Goal: Information Seeking & Learning: Learn about a topic

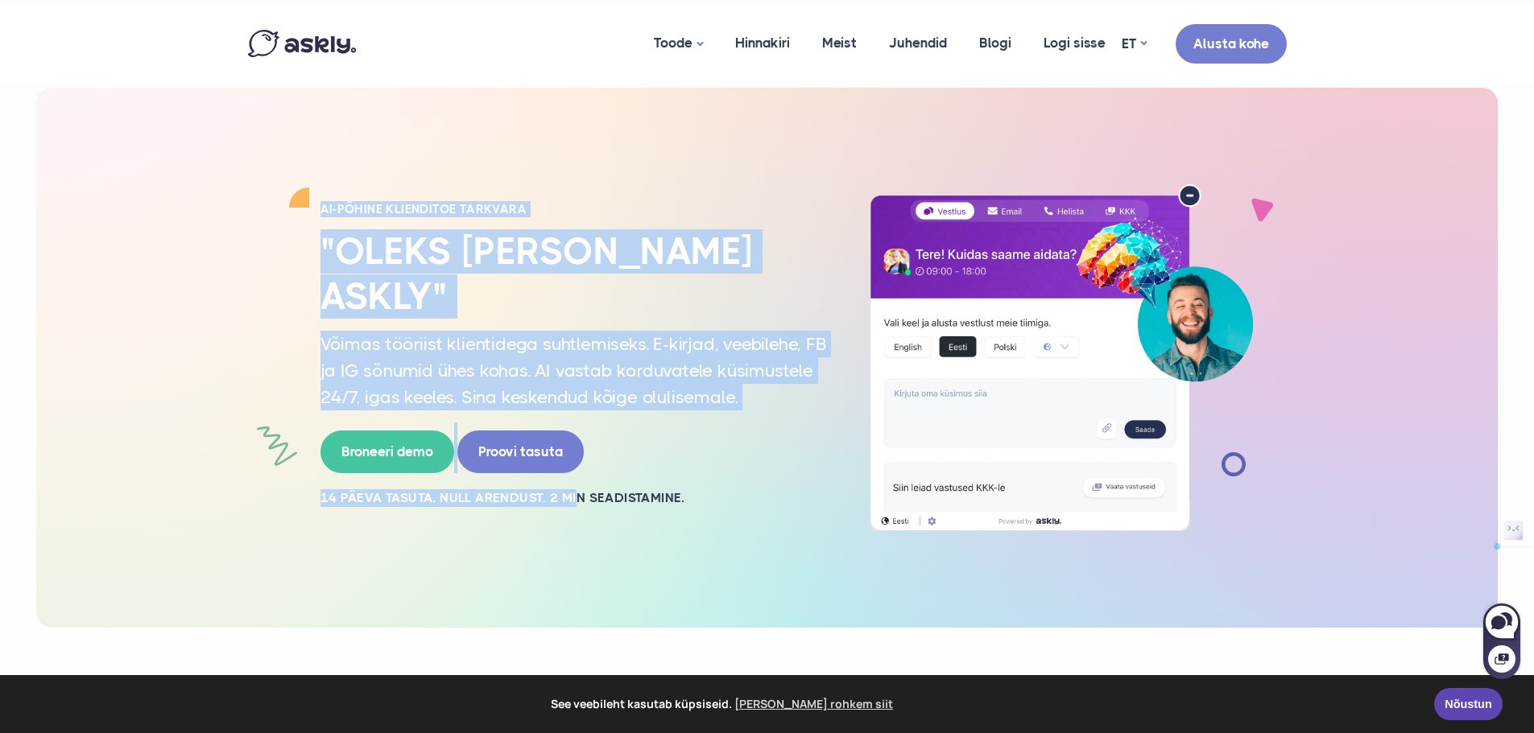
drag, startPoint x: 233, startPoint y: 121, endPoint x: 688, endPoint y: 513, distance: 600.6
click at [588, 586] on div "AI-PÕHINE KLIENDITOE TARKVARA "Oleks [PERSON_NAME] Askly" Võimas tööriist klien…" at bounding box center [766, 358] width 1461 height 541
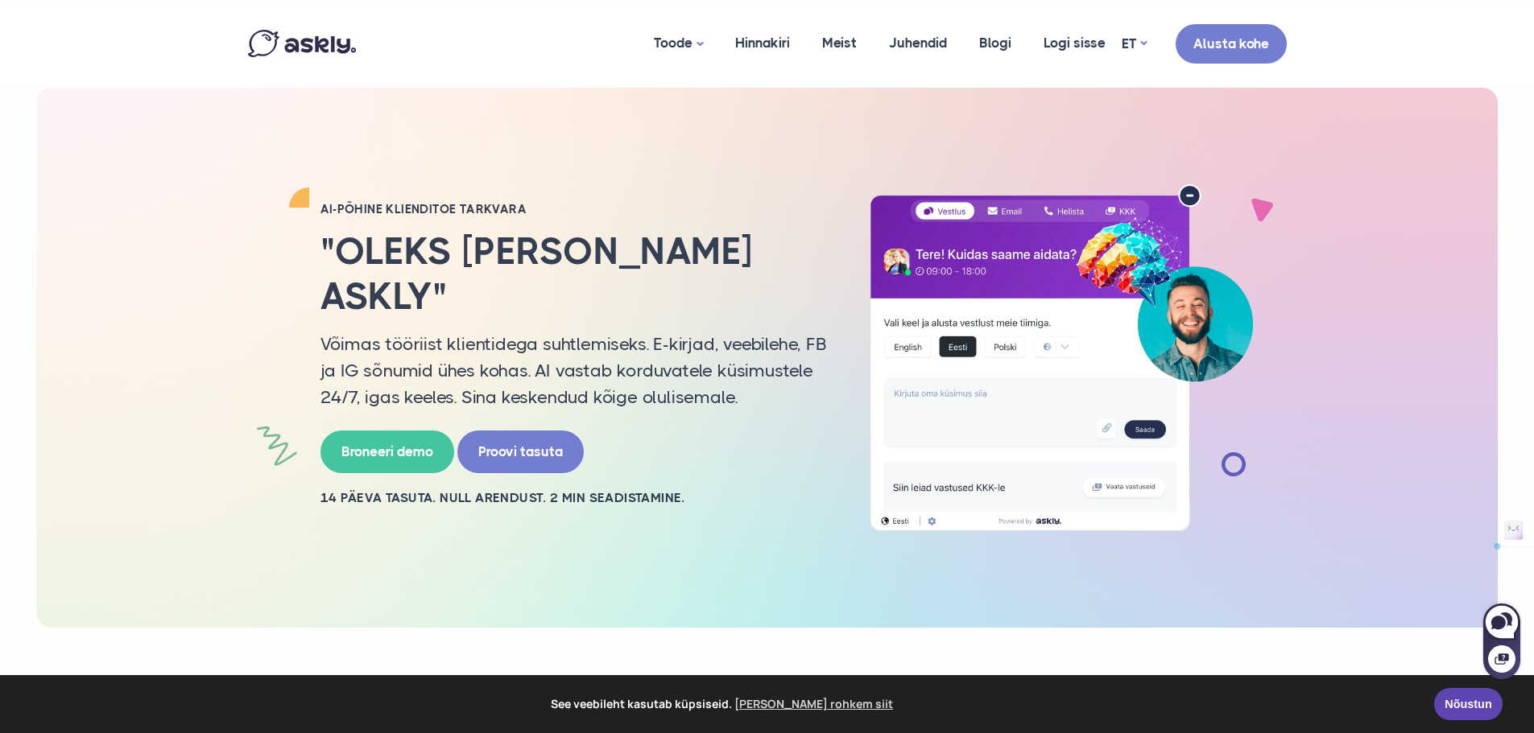
click at [691, 508] on div "AI-PÕHINE KLIENDITOE TARKVARA "Oleks [PERSON_NAME] Askly" Võimas tööriist klien…" at bounding box center [767, 358] width 1063 height 348
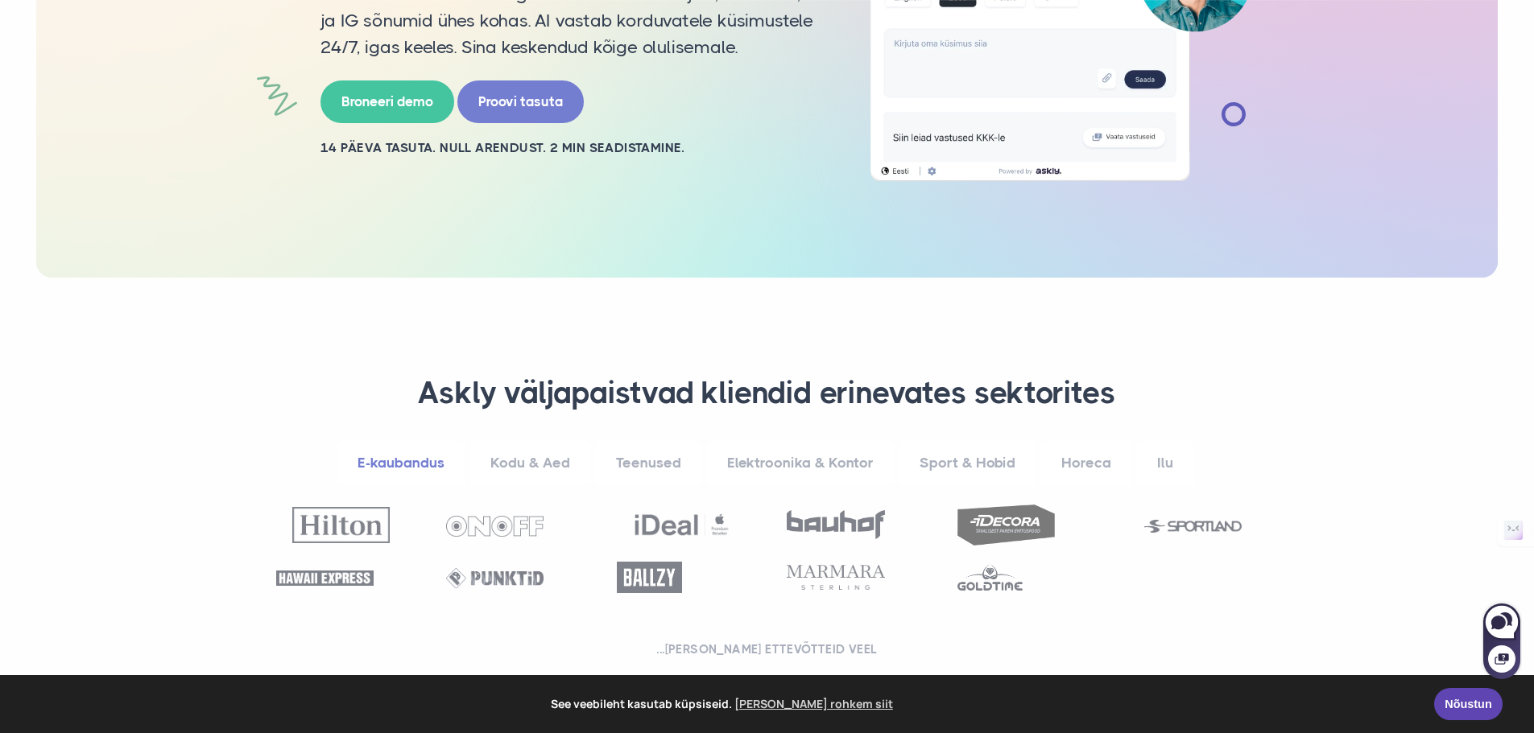
scroll to position [403, 0]
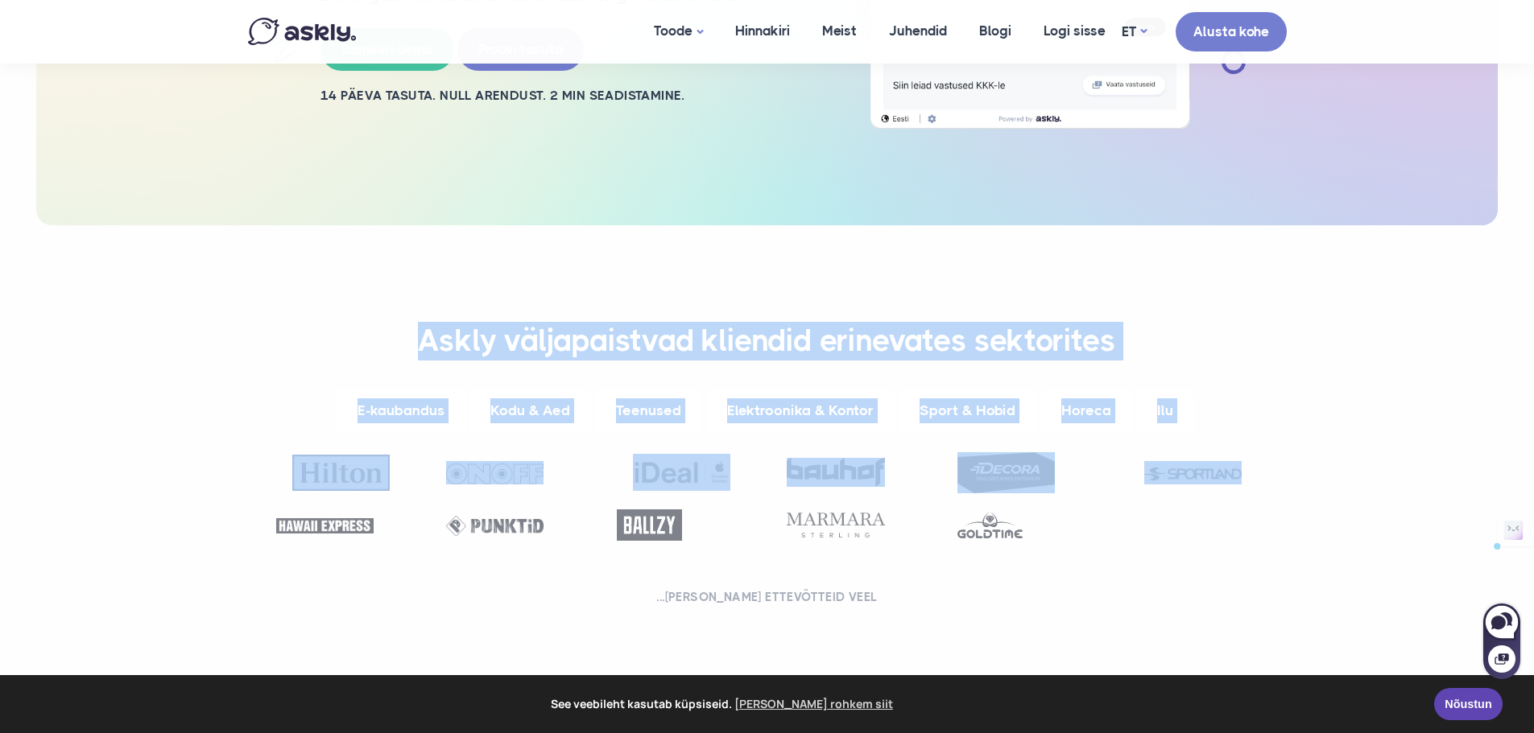
drag, startPoint x: 759, startPoint y: 342, endPoint x: 1136, endPoint y: 473, distance: 399.0
click at [1136, 473] on section "**********" at bounding box center [767, 467] width 1534 height 485
click at [1236, 340] on h3 "Askly väljapaistvad kliendid erinevates sektorites" at bounding box center [767, 341] width 998 height 39
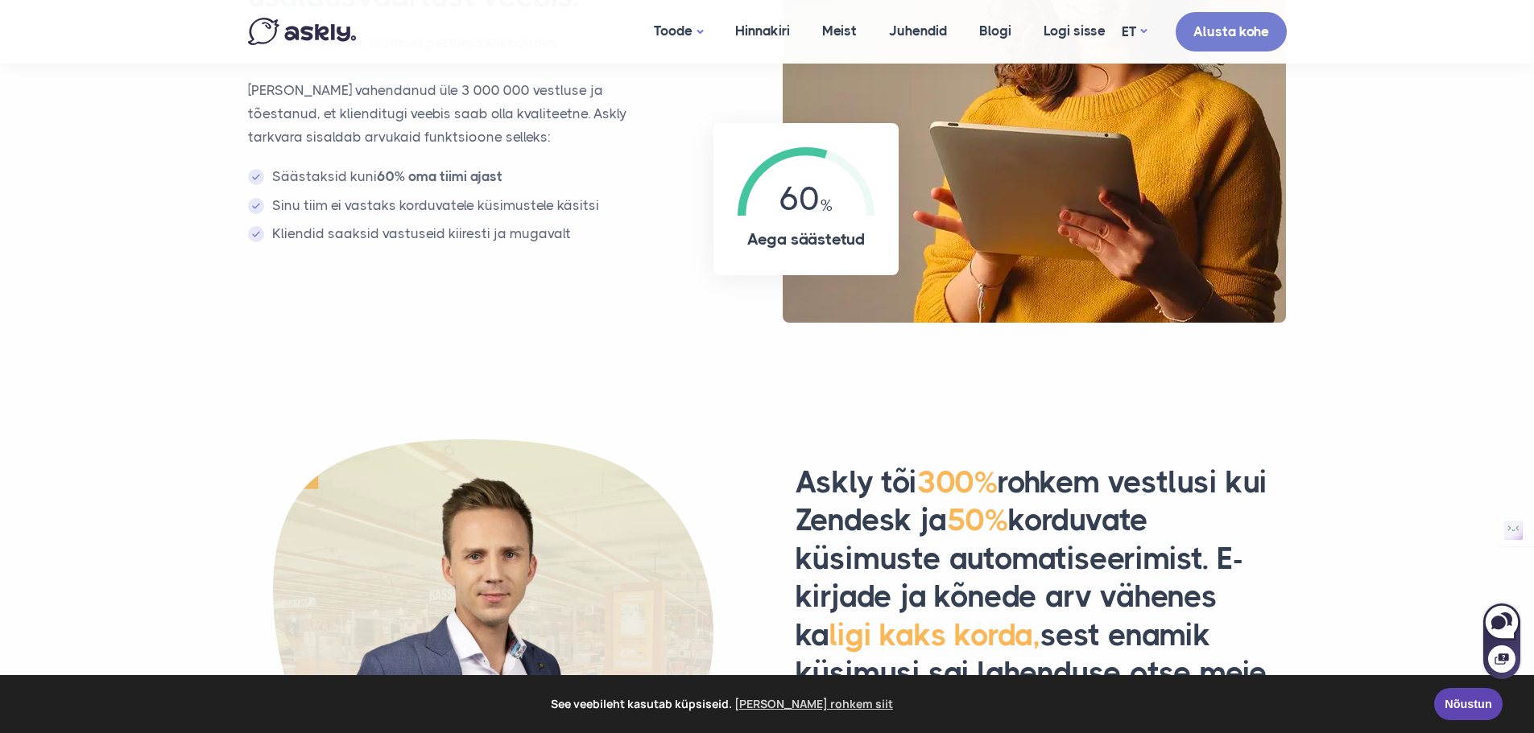
scroll to position [1369, 0]
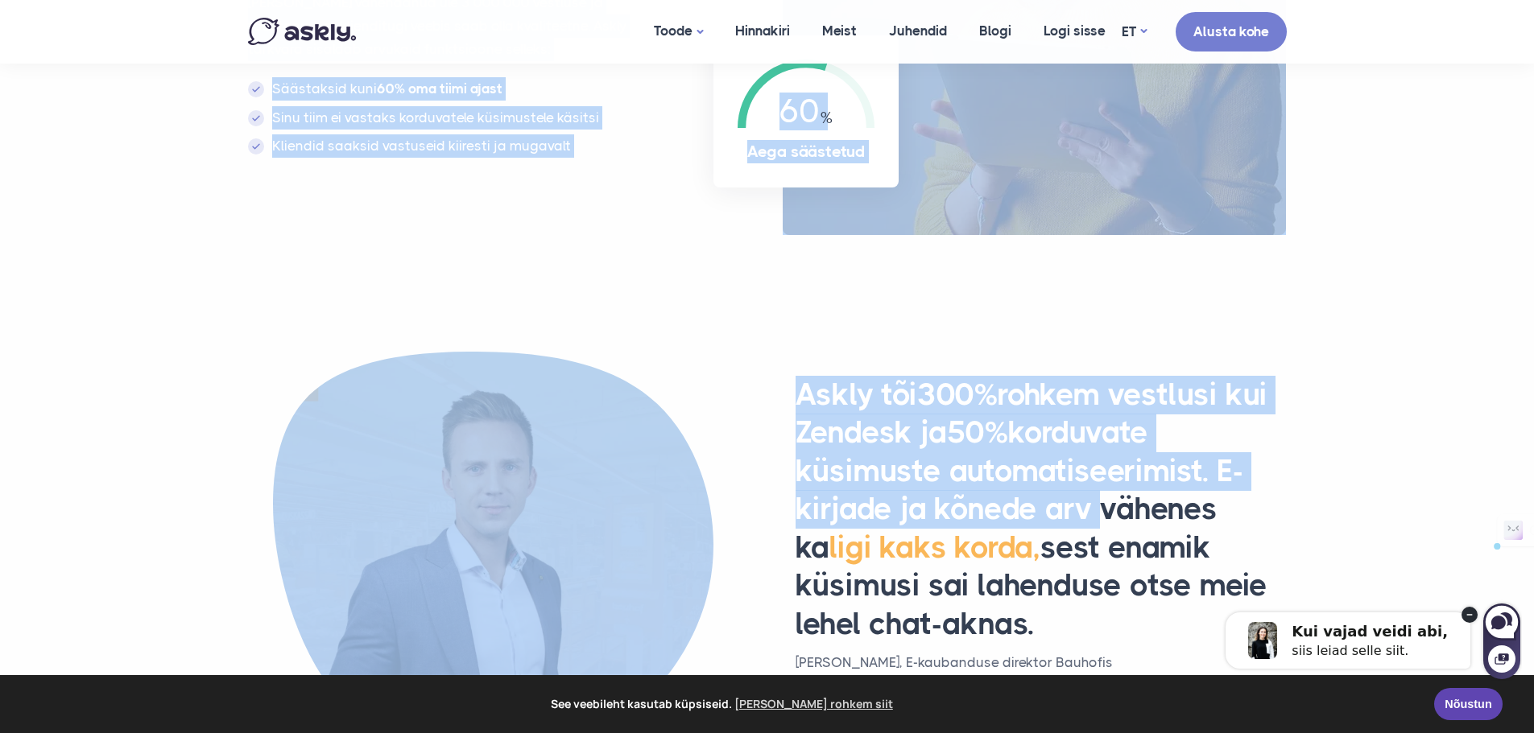
drag, startPoint x: 1097, startPoint y: 526, endPoint x: 1098, endPoint y: 169, distance: 356.7
click at [1311, 385] on div "Askly tõi 300% rohkem vestlusi kui Zendesk ja 50% korduvate küsimuste automatis…" at bounding box center [1040, 559] width 547 height 366
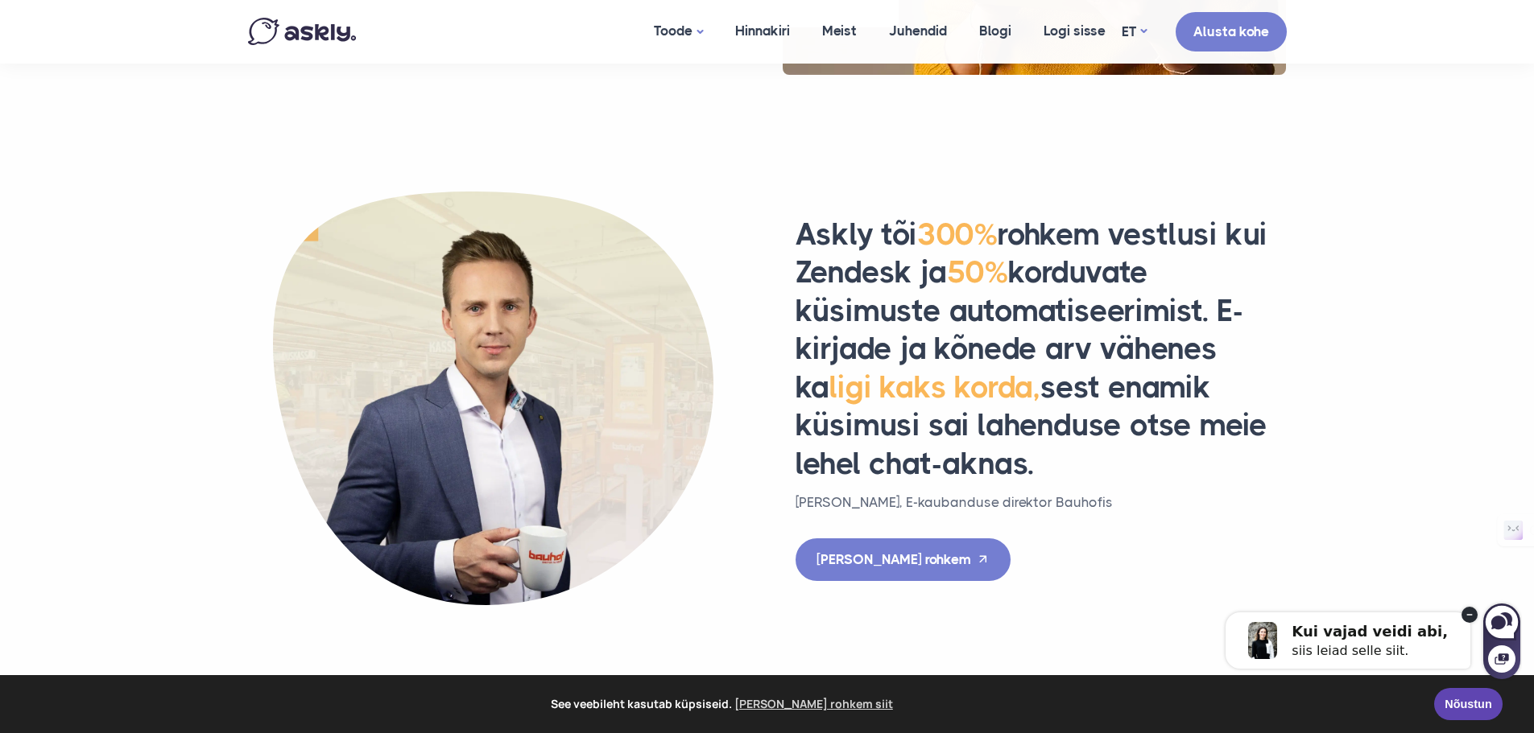
scroll to position [1530, 0]
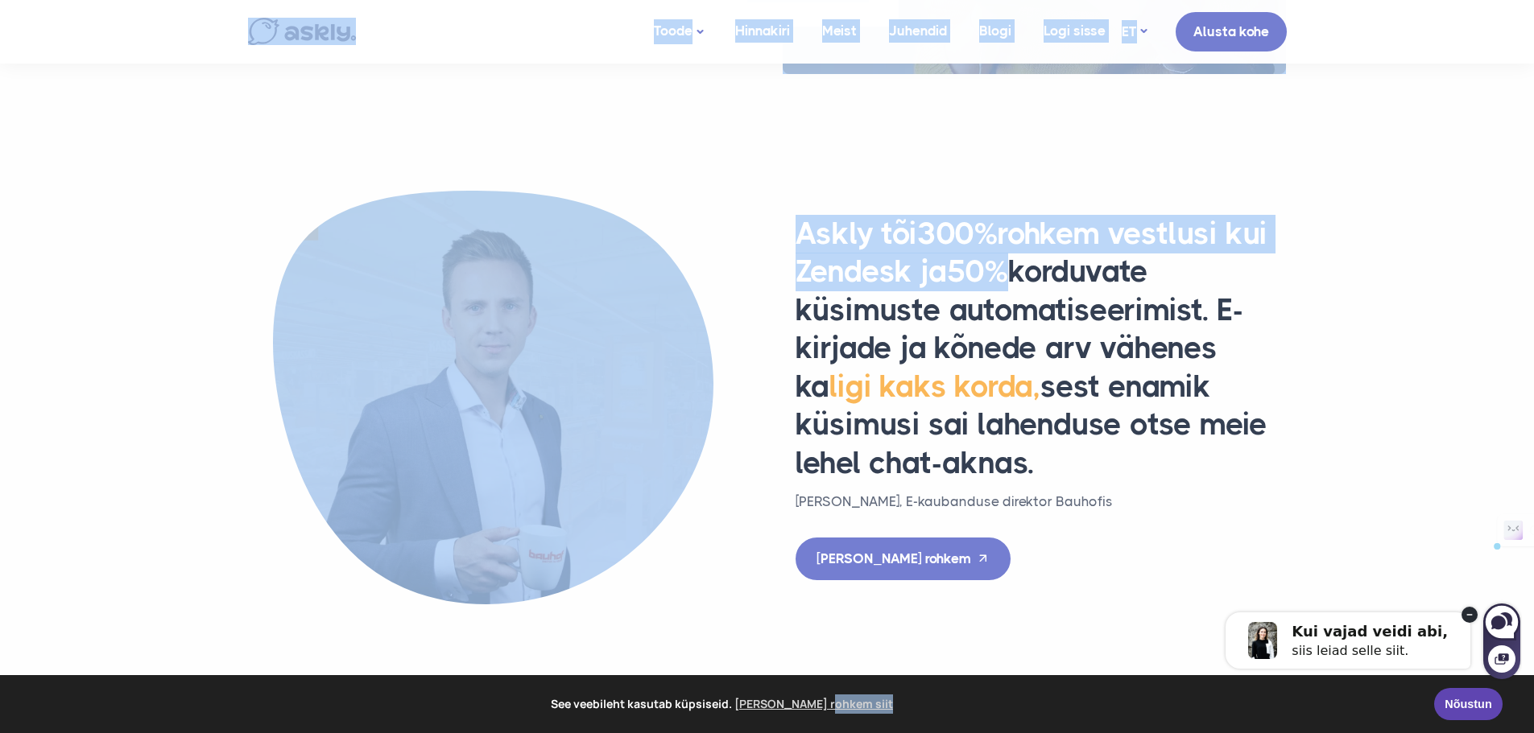
drag, startPoint x: 1014, startPoint y: 287, endPoint x: 1056, endPoint y: 678, distance: 393.5
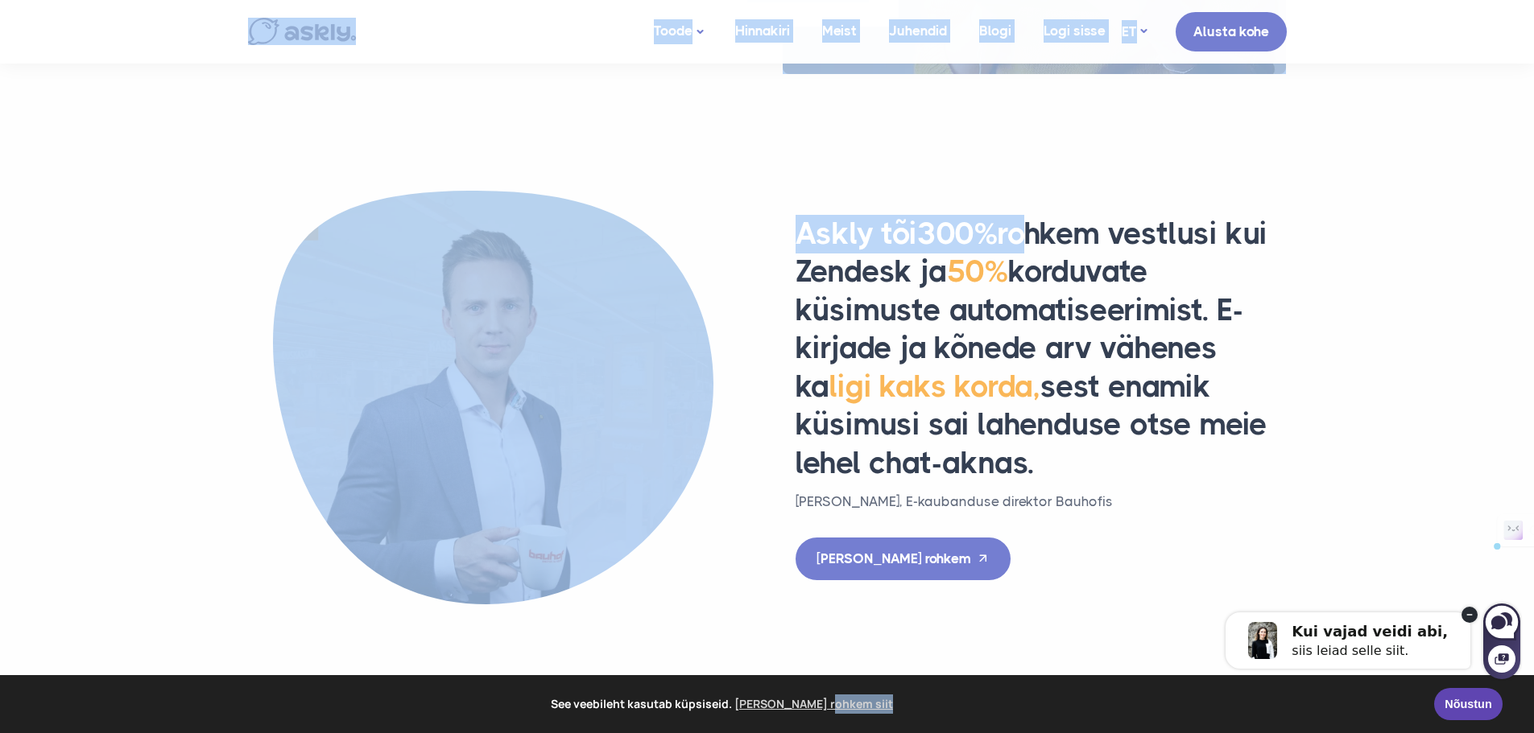
drag, startPoint x: 1043, startPoint y: 292, endPoint x: 1097, endPoint y: 691, distance: 402.3
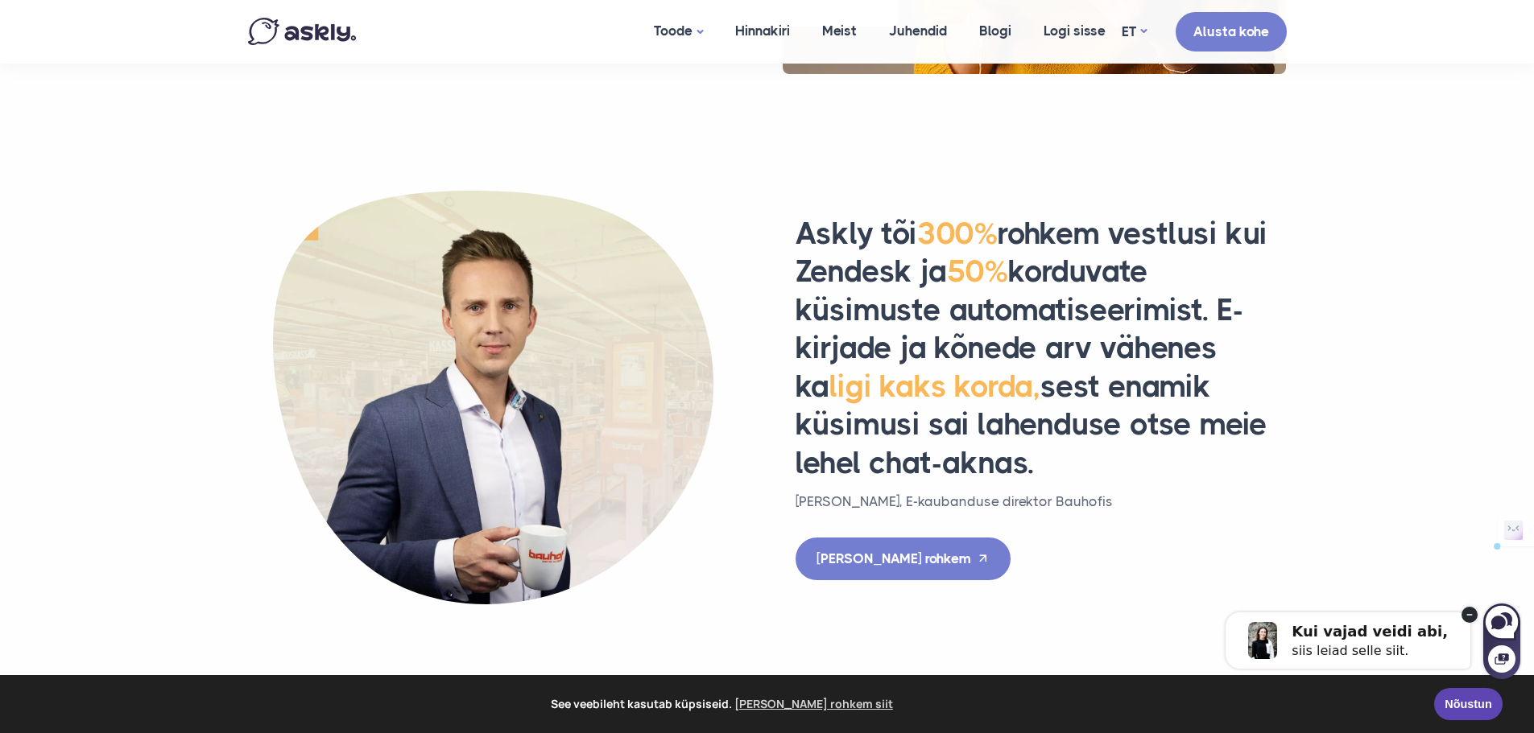
click at [1315, 331] on section "Askly tõi 300% rohkem vestlusi kui Zendesk ja 50% korduvate küsimuste automatis…" at bounding box center [767, 377] width 1534 height 453
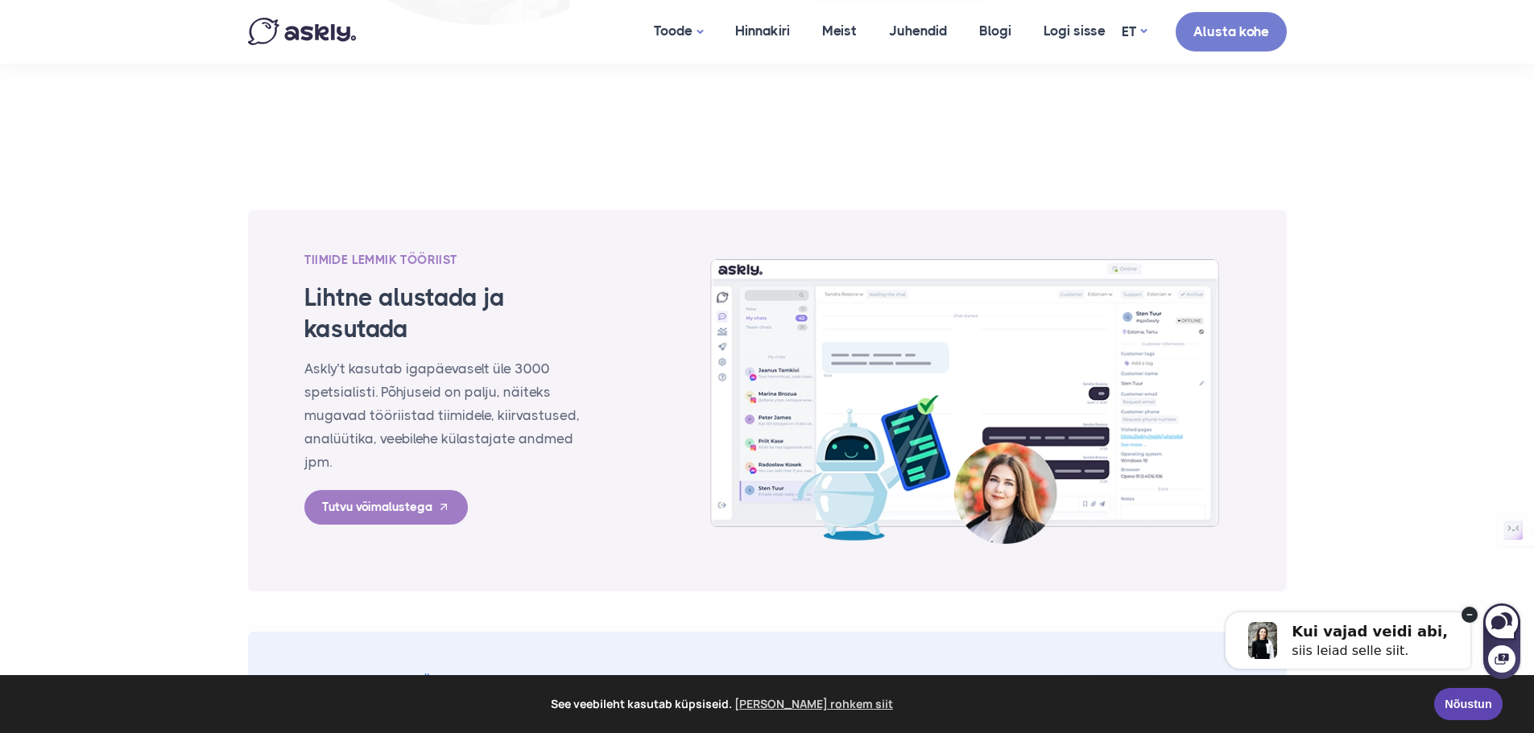
scroll to position [2335, 0]
